Goal: Check status: Check status

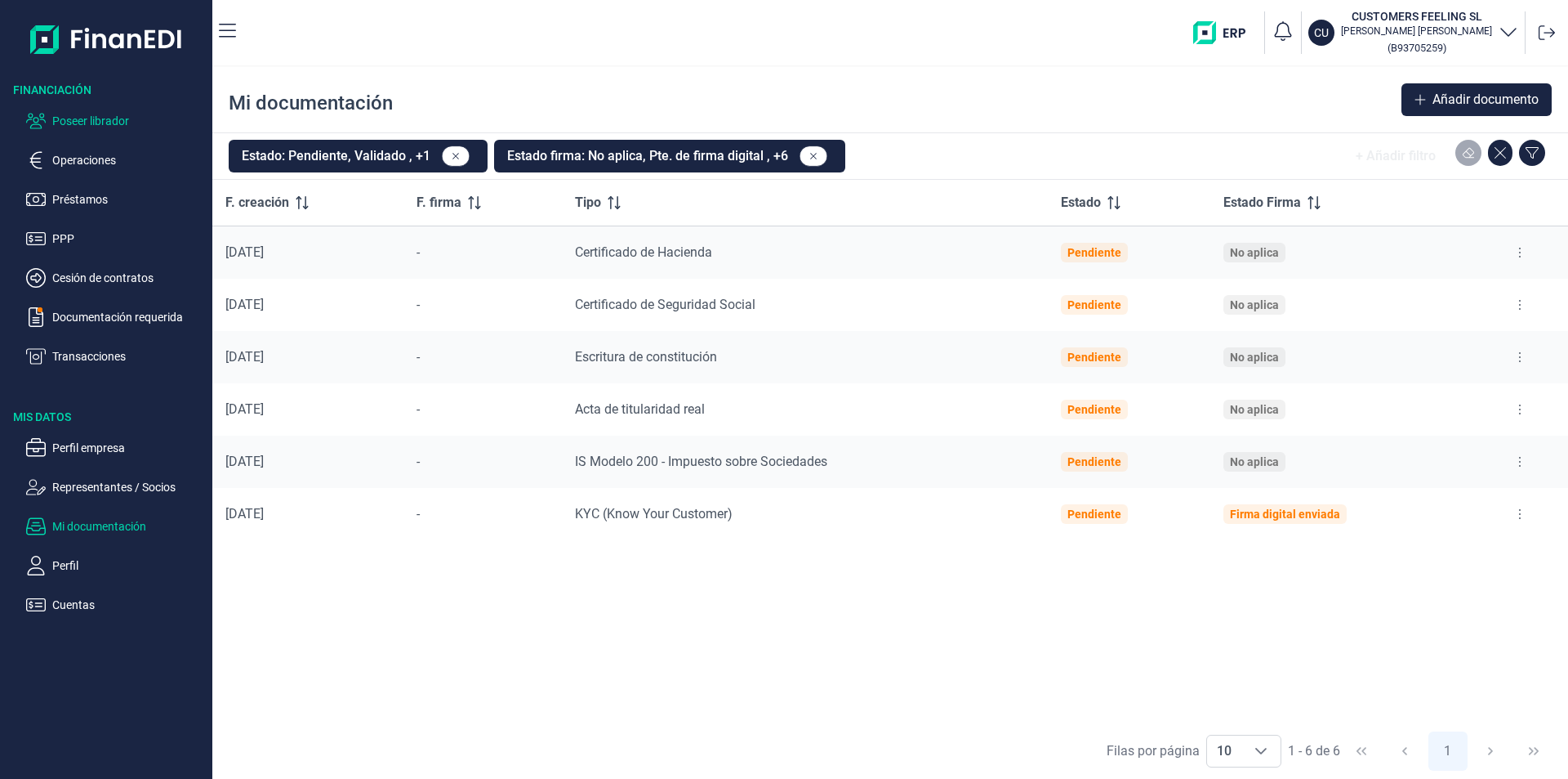
click at [116, 123] on p "Poseer librador" at bounding box center [129, 121] width 154 height 20
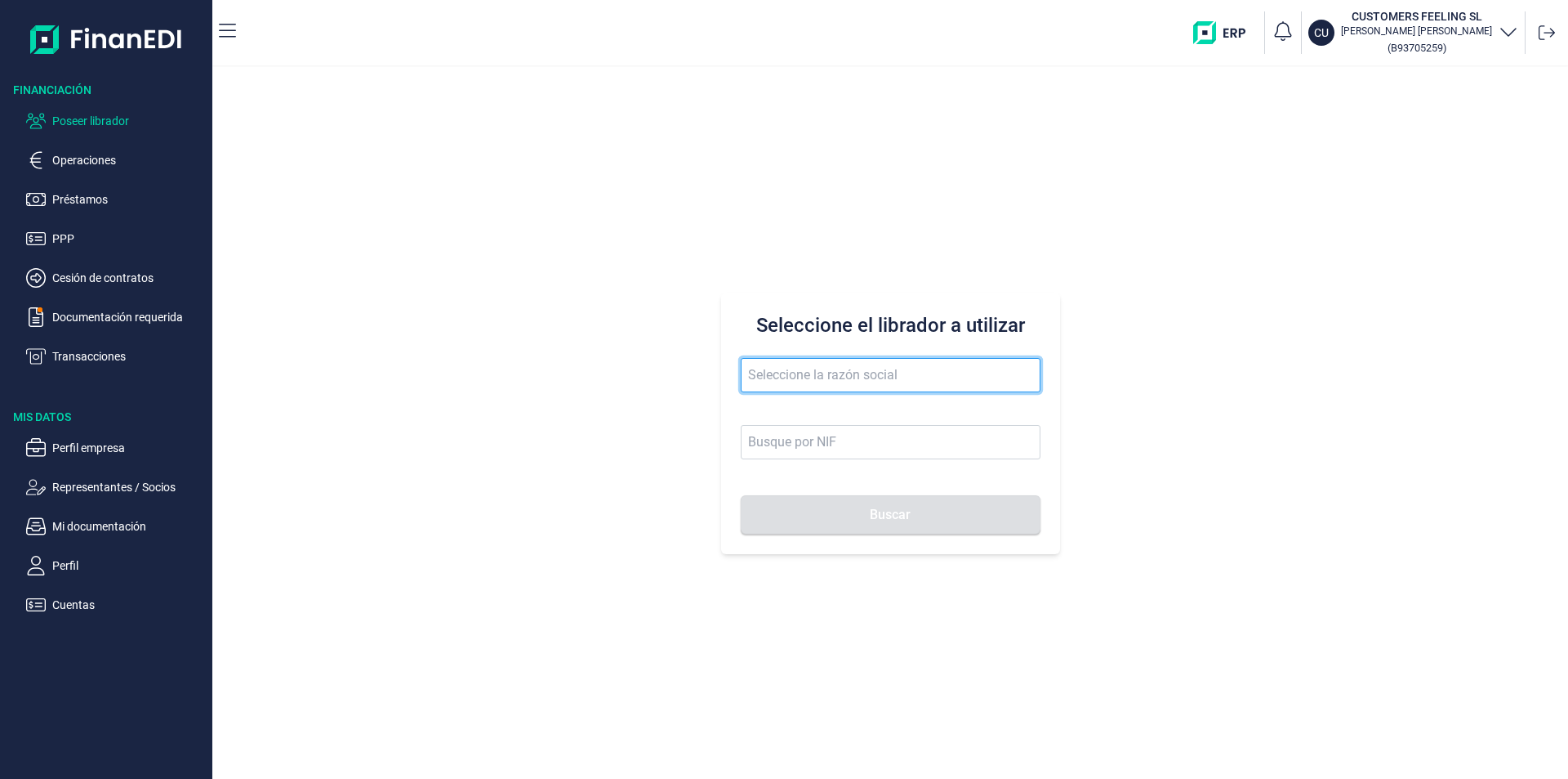
click at [762, 380] on input "text" at bounding box center [890, 375] width 300 height 35
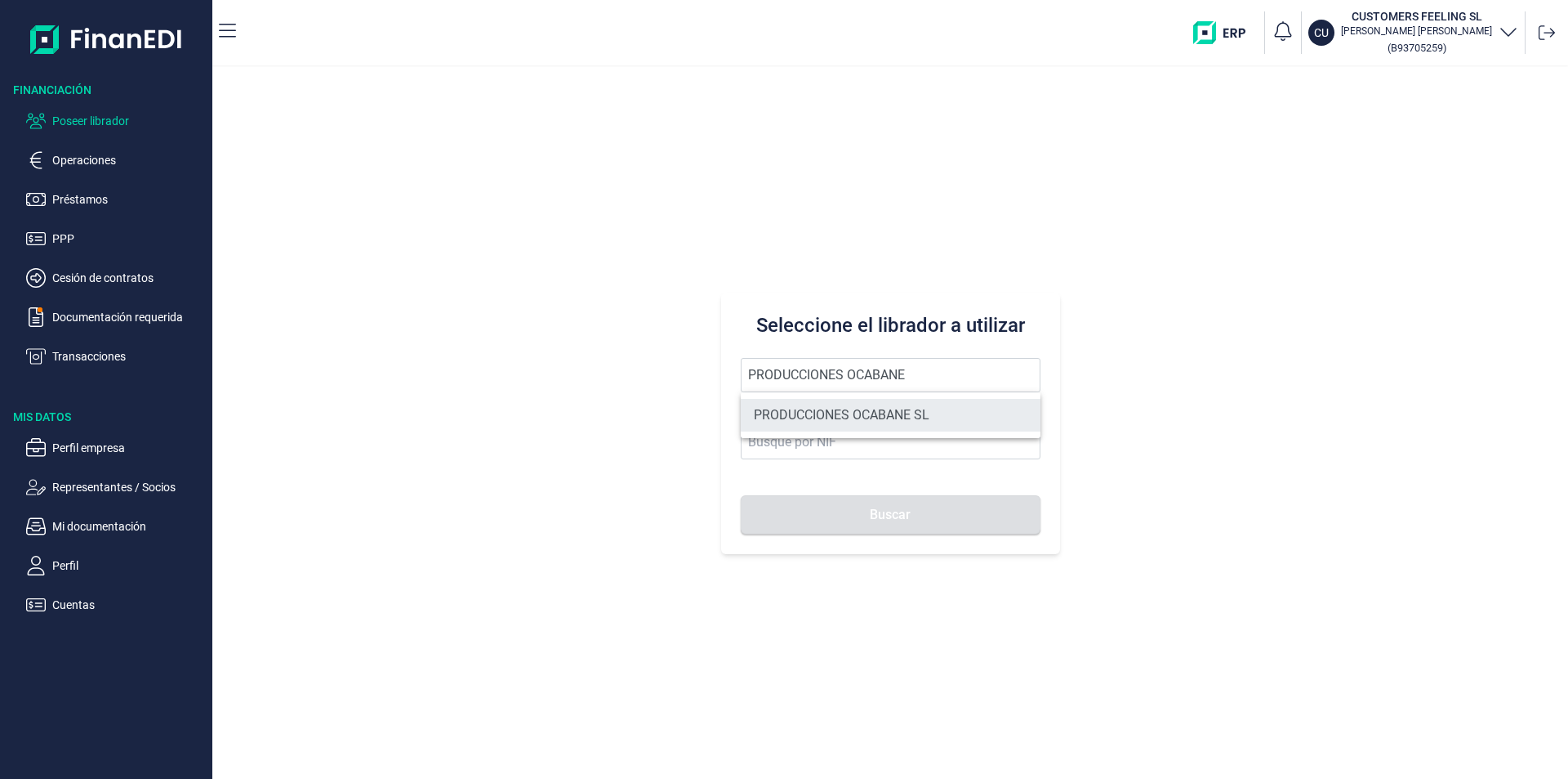
click at [838, 412] on li "PRODUCCIONES OCABANE SL" at bounding box center [890, 414] width 300 height 33
type input "PRODUCCIONES OCABANE SL"
type input "B06966238"
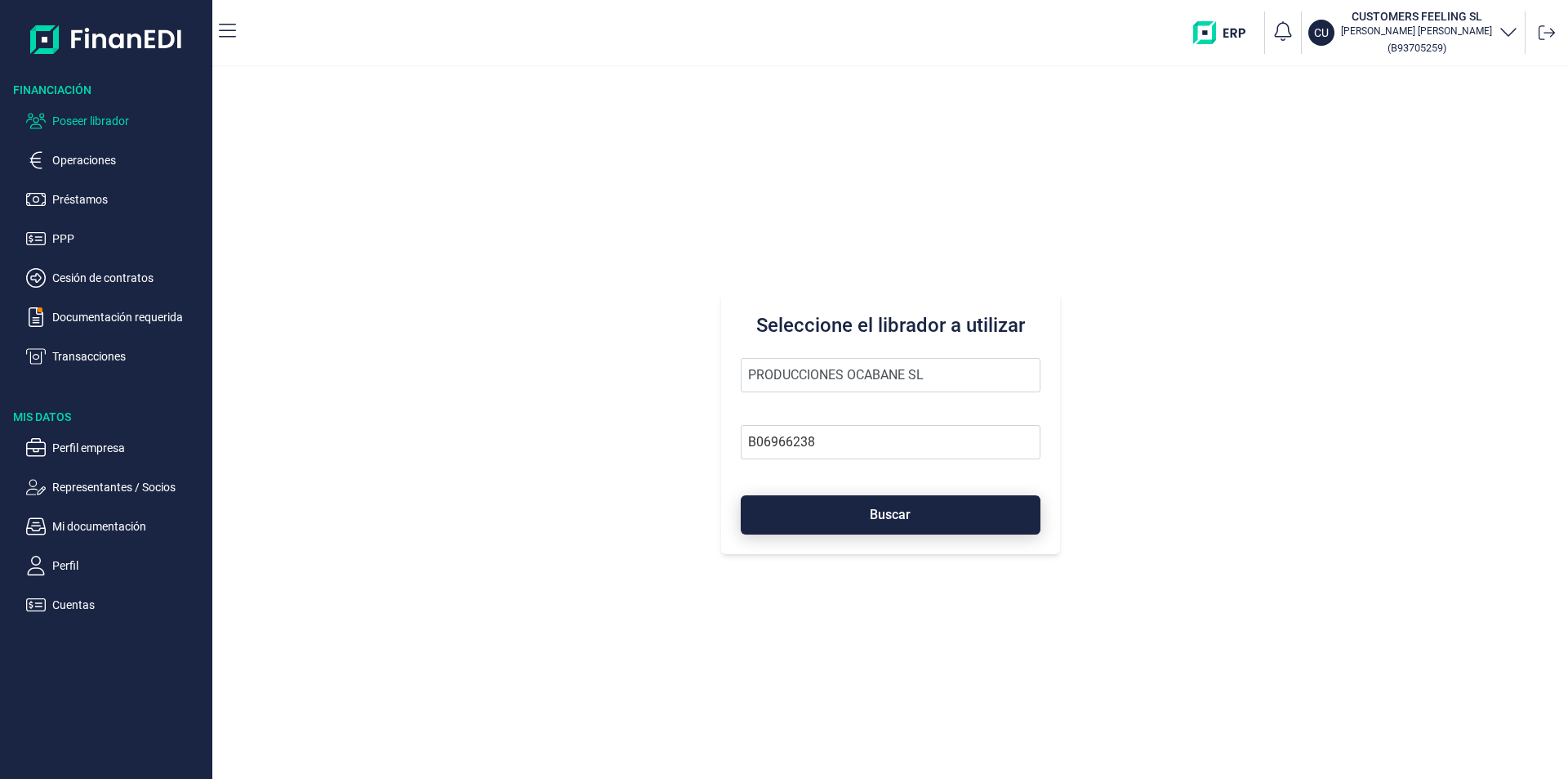
click at [845, 532] on button "Buscar" at bounding box center [890, 515] width 300 height 40
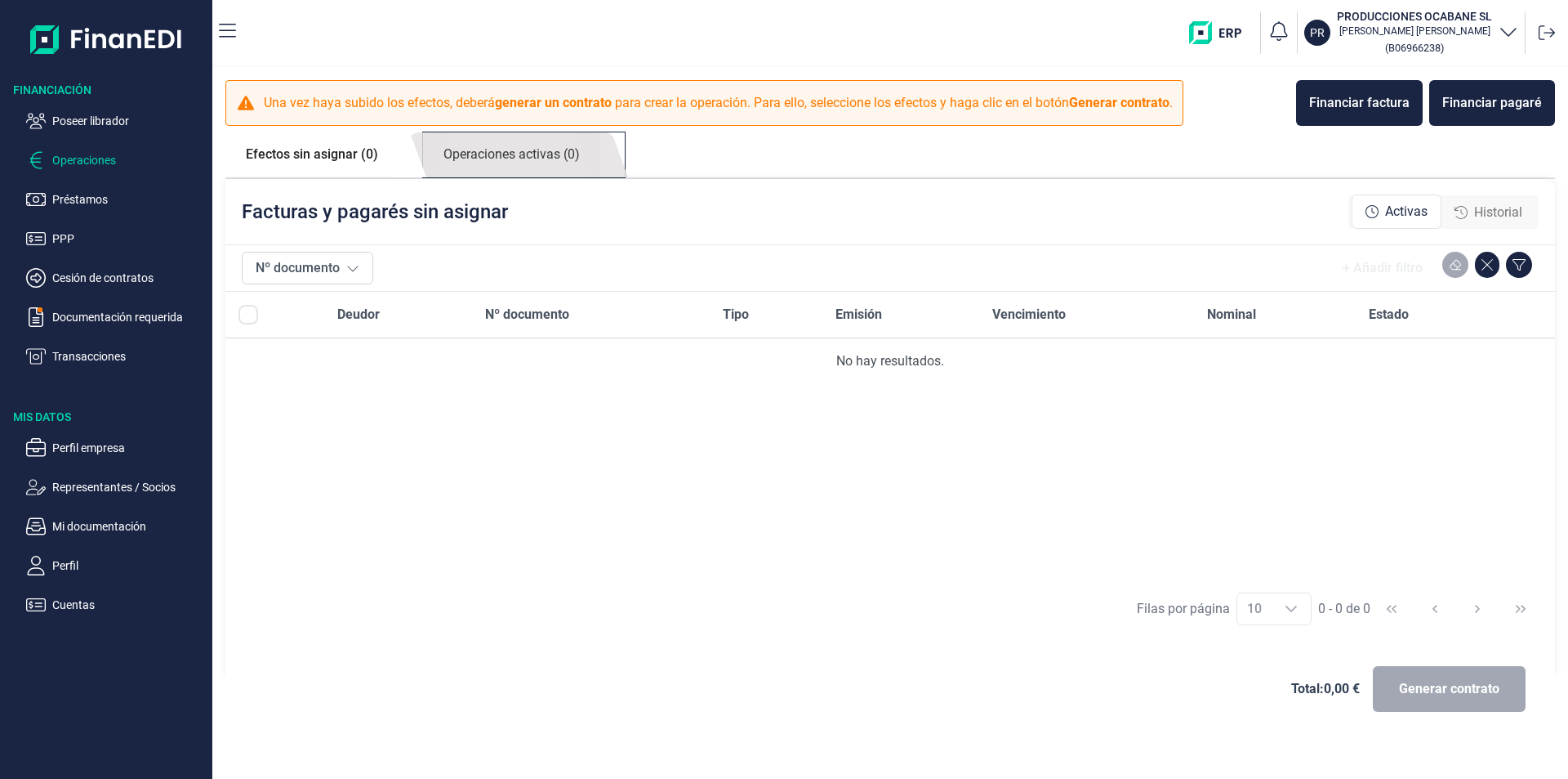
click at [495, 157] on link "Operaciones activas (0)" at bounding box center [511, 155] width 177 height 45
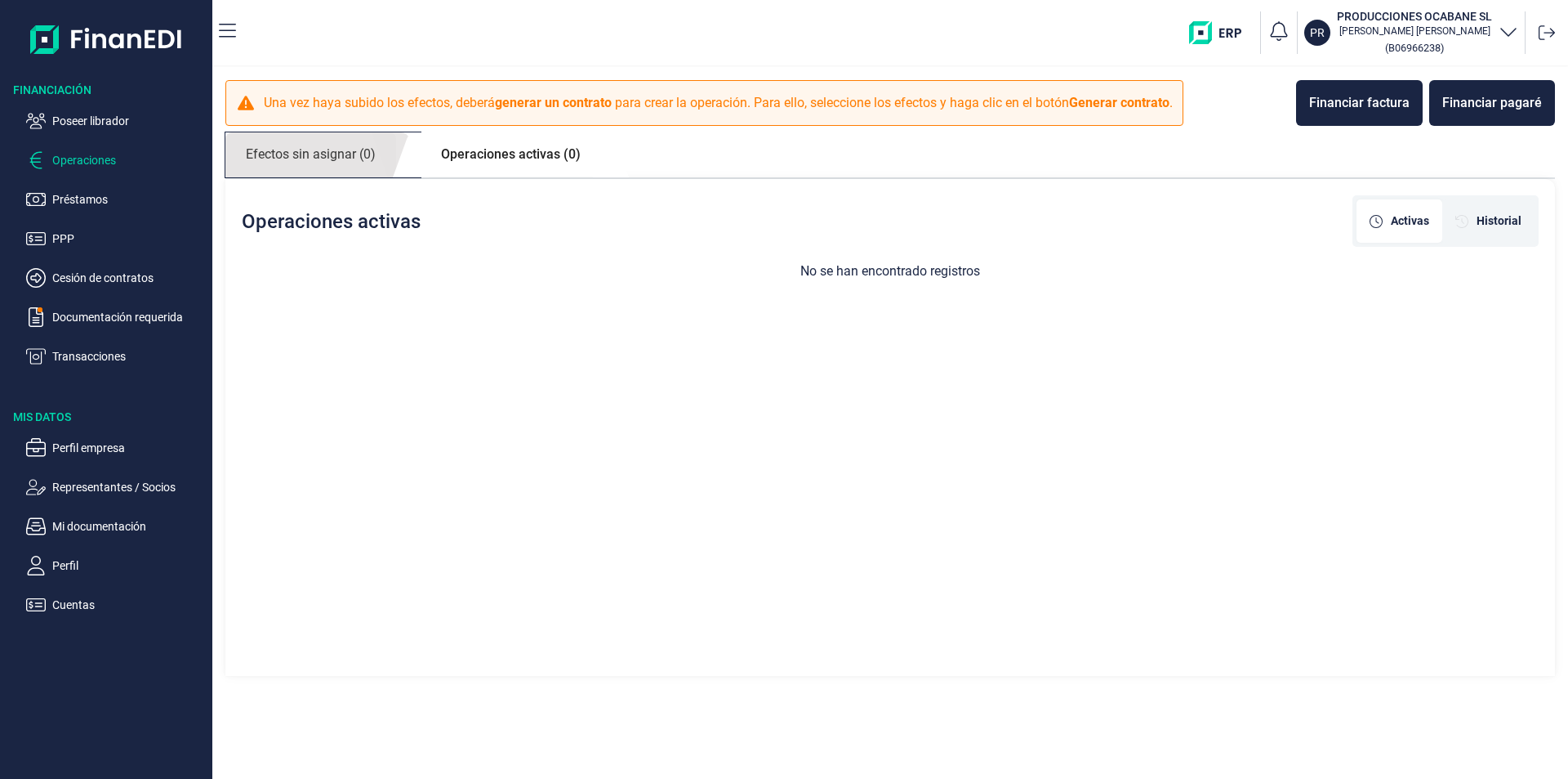
click at [347, 152] on link "Efectos sin asignar (0)" at bounding box center [311, 155] width 170 height 45
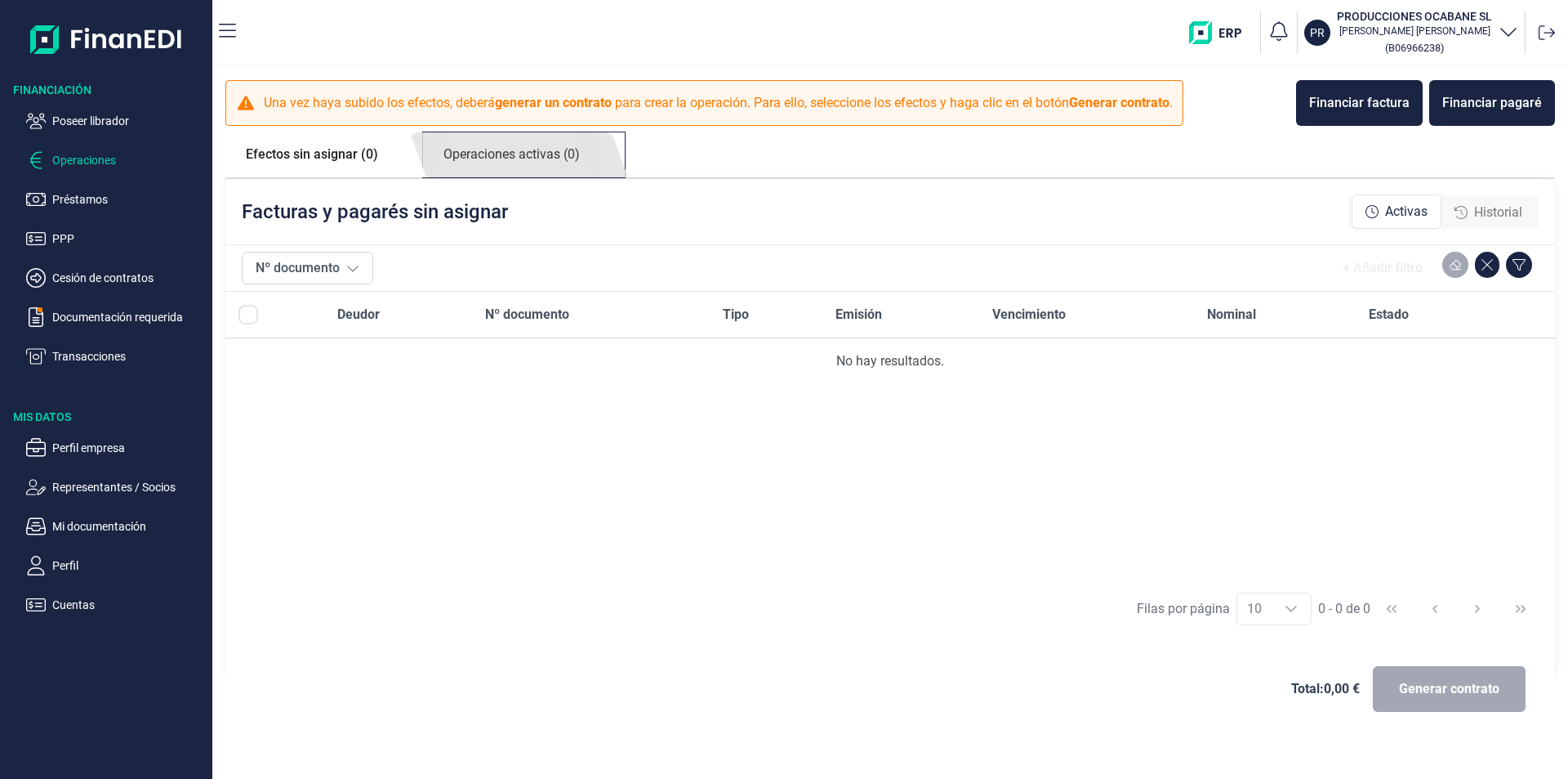
click at [501, 161] on link "Operaciones activas (0)" at bounding box center [511, 155] width 177 height 45
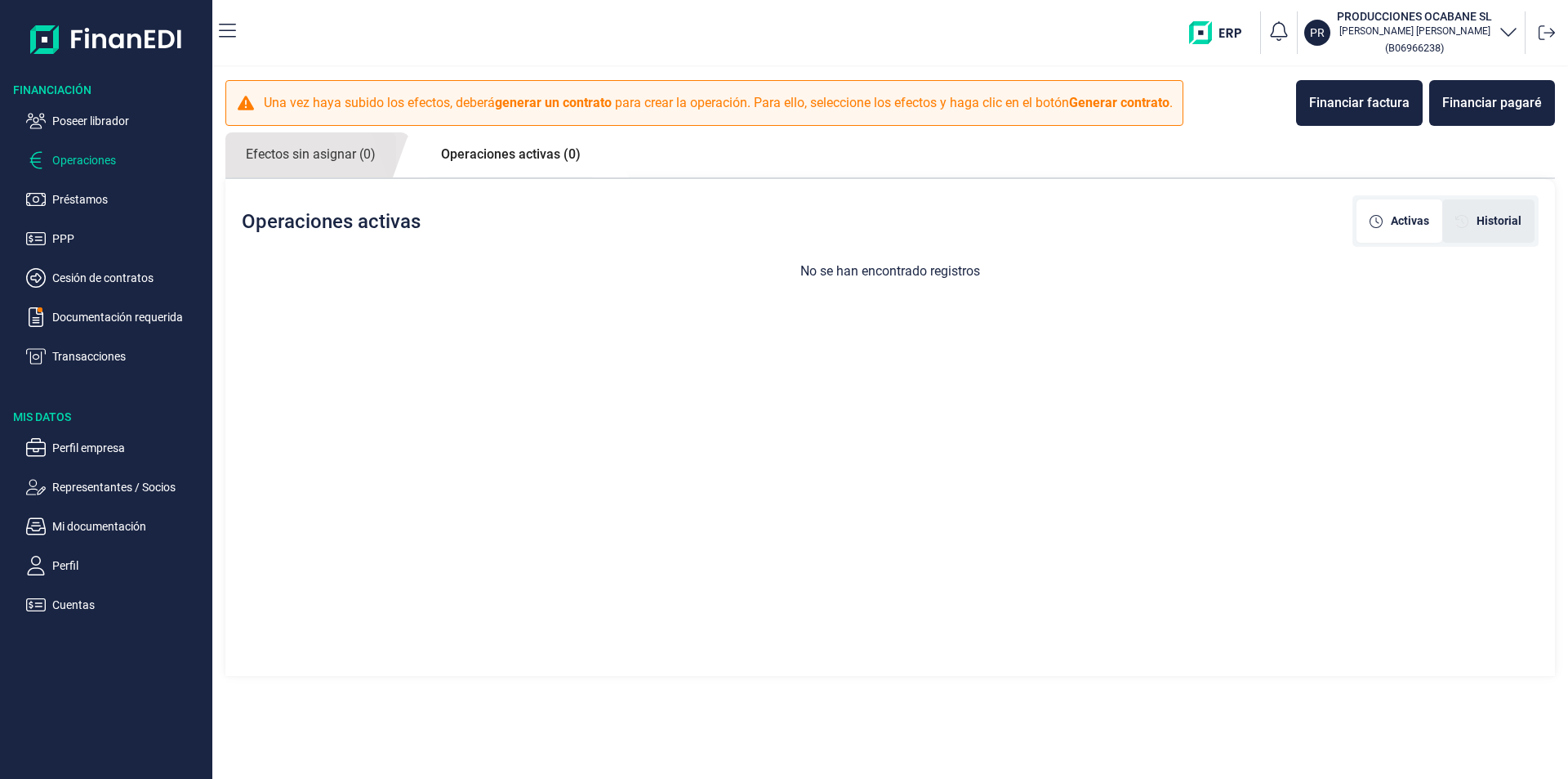
click at [1496, 212] on div "Historial" at bounding box center [1488, 221] width 92 height 44
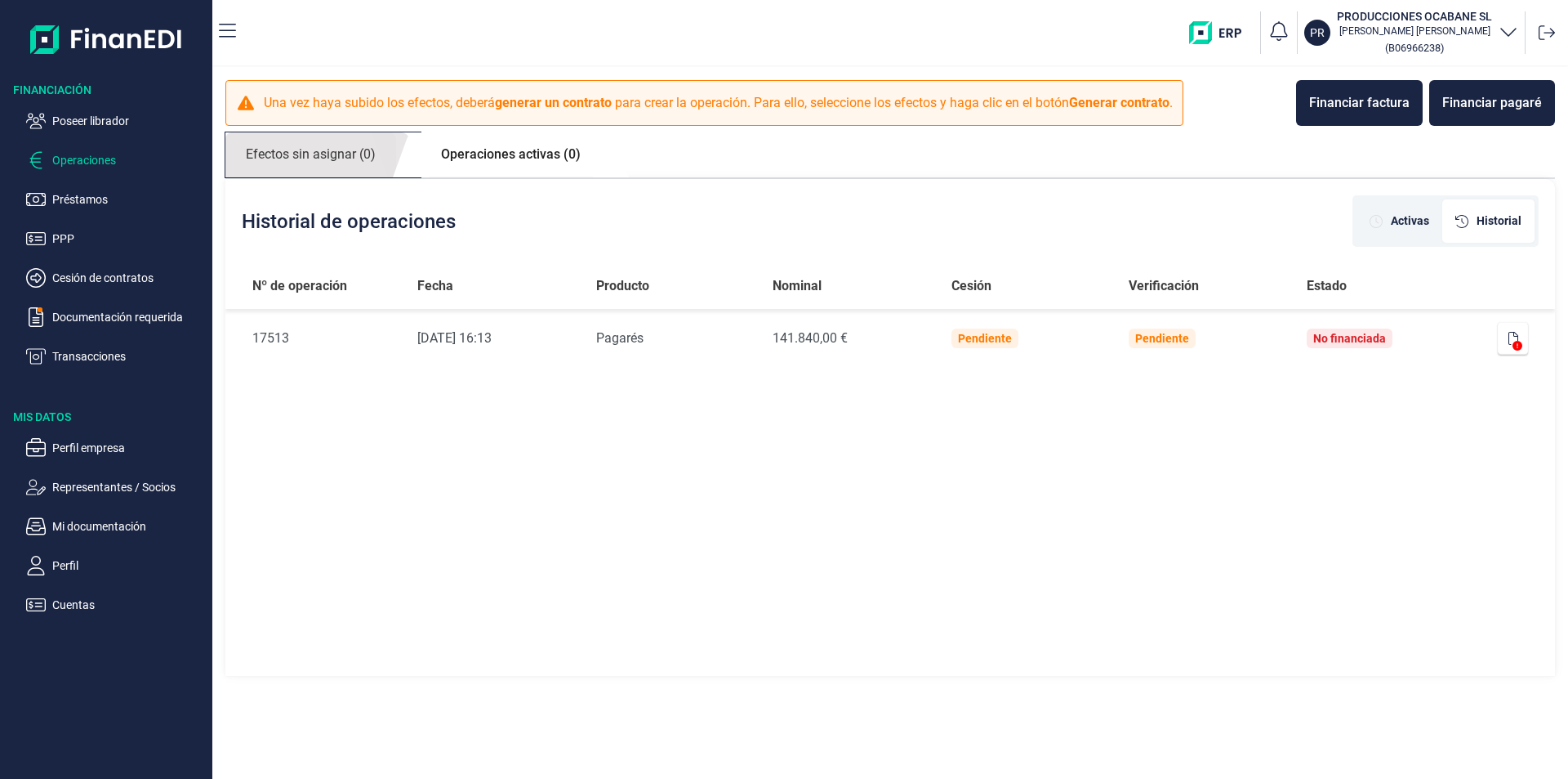
click at [302, 147] on link "Efectos sin asignar (0)" at bounding box center [311, 155] width 170 height 45
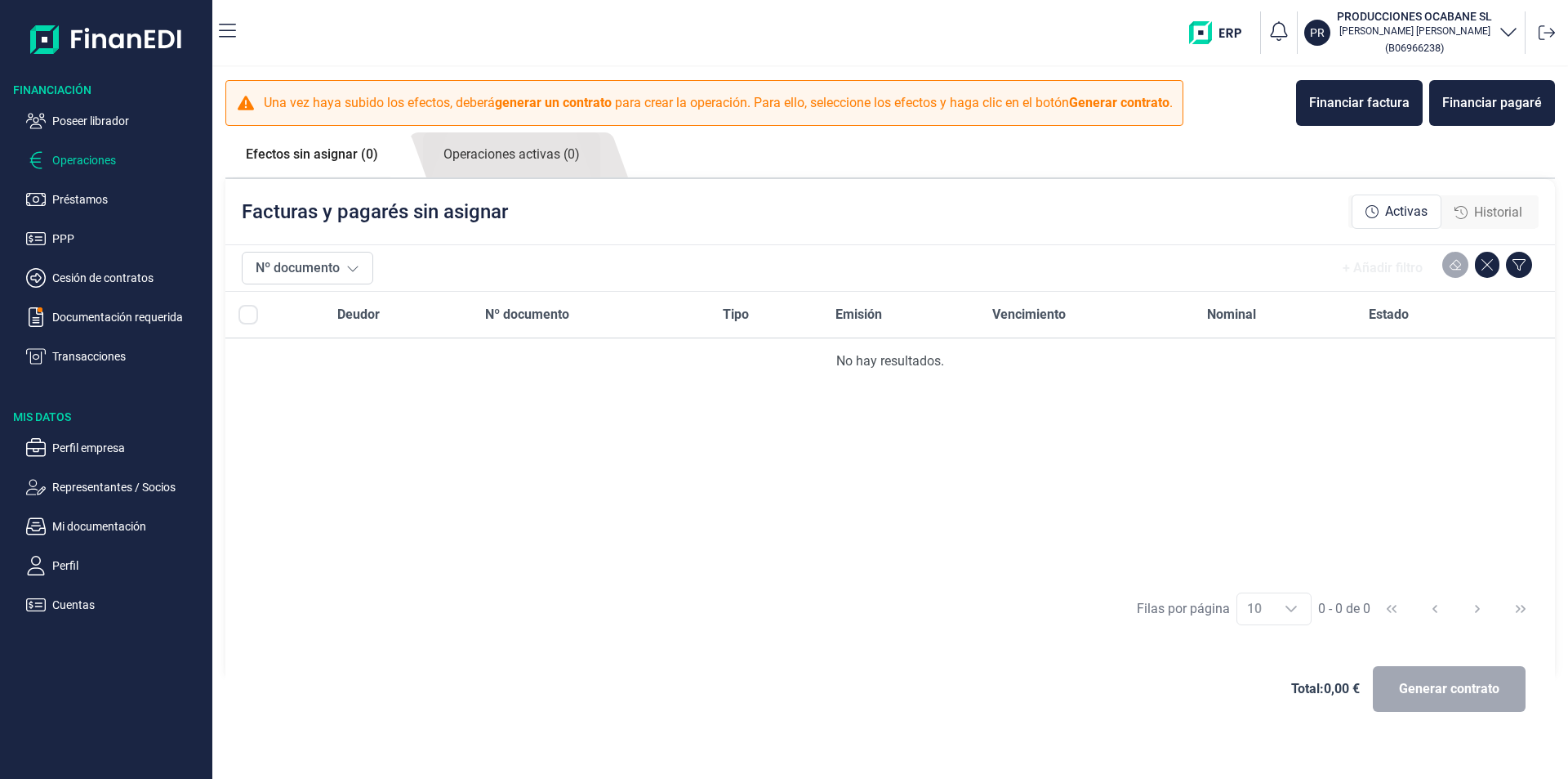
click at [1482, 211] on span "Historial" at bounding box center [1498, 212] width 49 height 20
